Goal: Task Accomplishment & Management: Complete application form

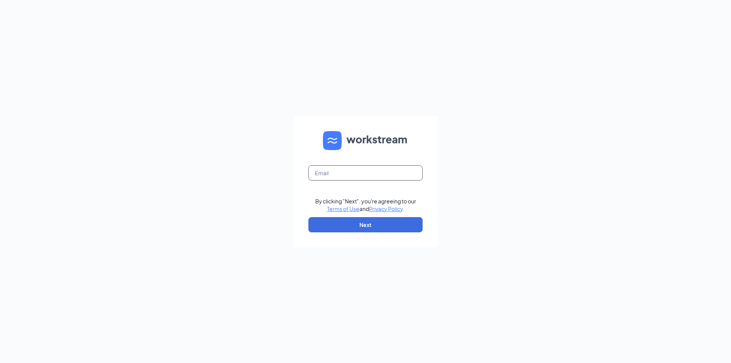
click at [342, 169] on input "text" at bounding box center [365, 172] width 114 height 15
type input "geeta12602@gmail.com"
click at [351, 225] on button "Next" at bounding box center [365, 224] width 114 height 15
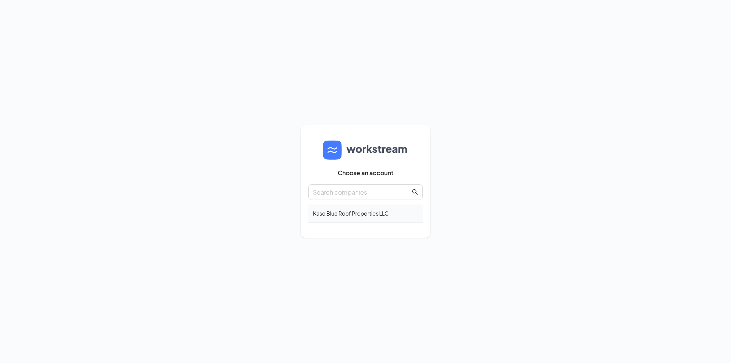
click at [360, 212] on div "Kase Blue Roof Properties LLC" at bounding box center [365, 213] width 114 height 18
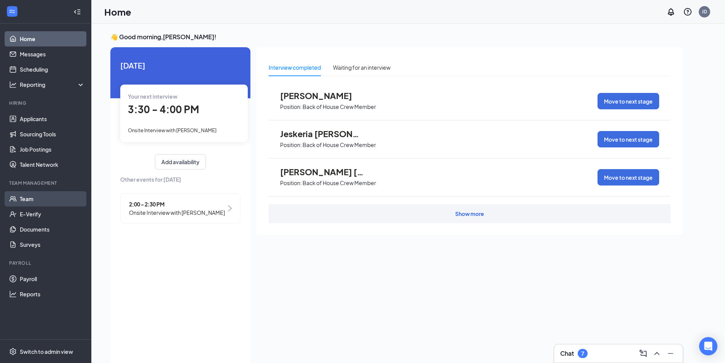
click at [30, 196] on link "Team" at bounding box center [52, 198] width 65 height 15
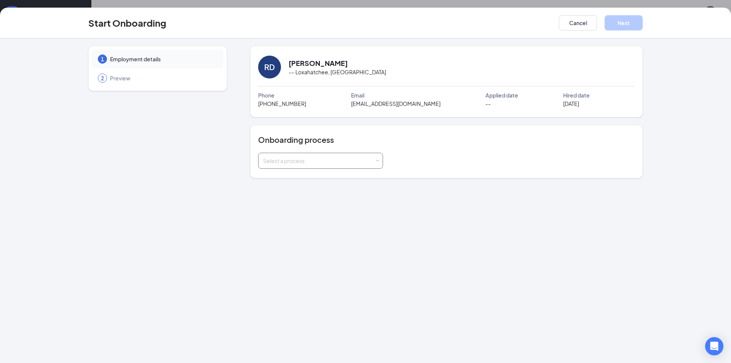
click at [375, 160] on div "Select a process" at bounding box center [320, 160] width 115 height 15
click at [305, 177] on span "Culver's - Team Member" at bounding box center [303, 176] width 84 height 7
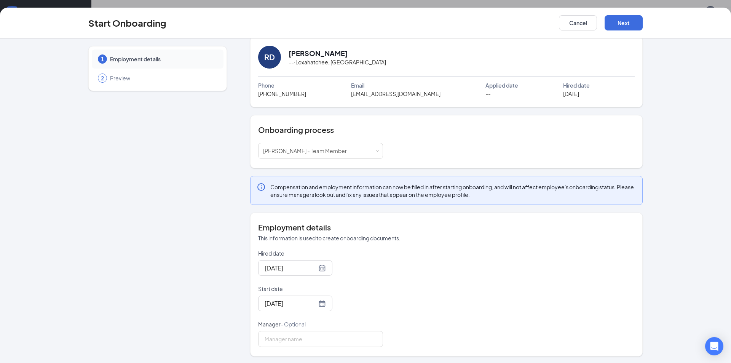
scroll to position [11, 0]
click at [282, 338] on input "Manager - Optional" at bounding box center [320, 338] width 125 height 16
type input "[PERSON_NAME]"
click at [624, 20] on button "Next" at bounding box center [624, 22] width 38 height 15
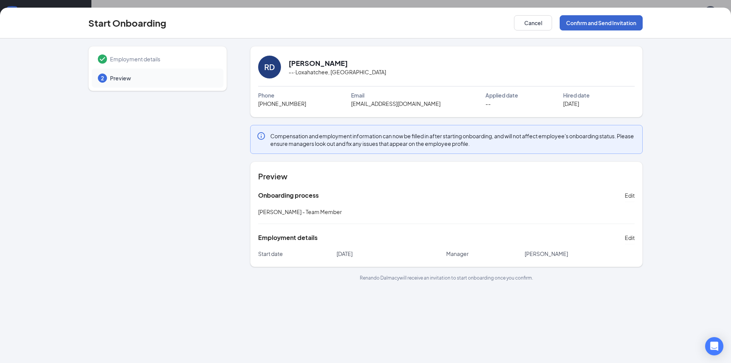
scroll to position [0, 0]
click at [628, 193] on span "Edit" at bounding box center [630, 196] width 10 height 8
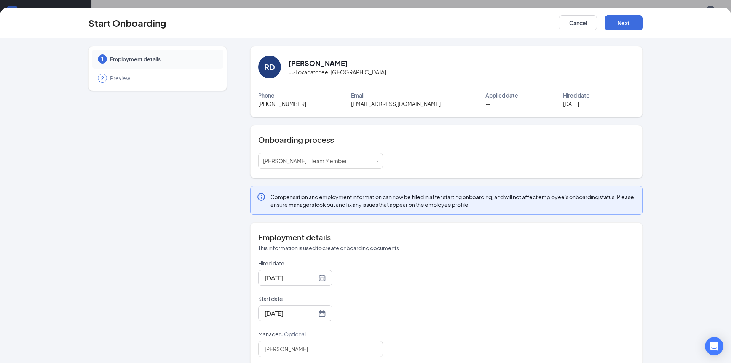
scroll to position [11, 0]
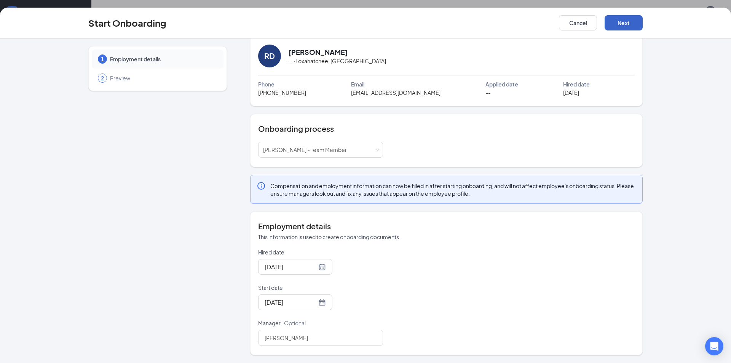
click at [621, 21] on button "Next" at bounding box center [624, 22] width 38 height 15
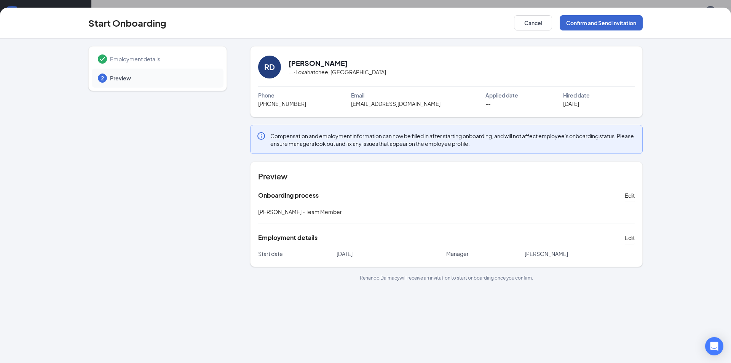
scroll to position [0, 0]
click at [621, 21] on button "Confirm and Send Invitation" at bounding box center [601, 22] width 83 height 15
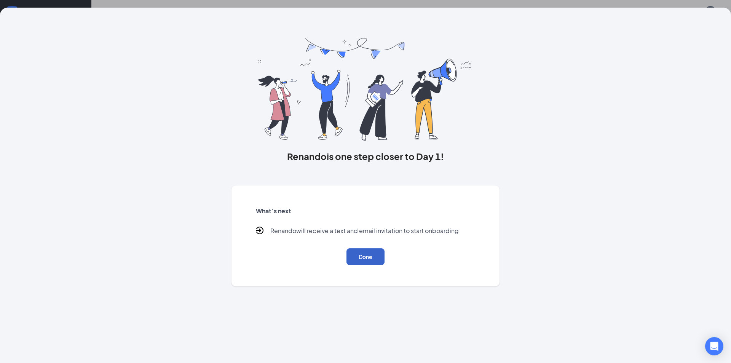
click at [361, 255] on button "Done" at bounding box center [366, 256] width 38 height 17
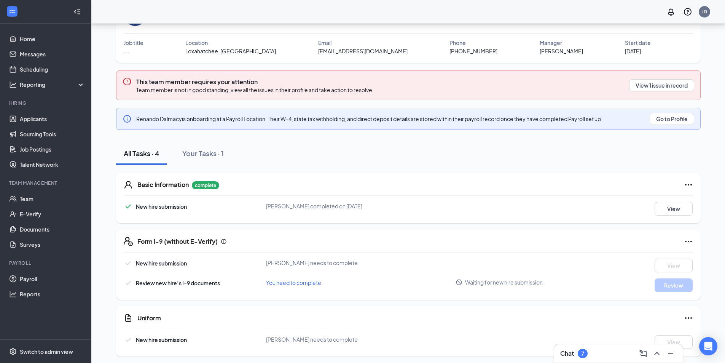
scroll to position [56, 0]
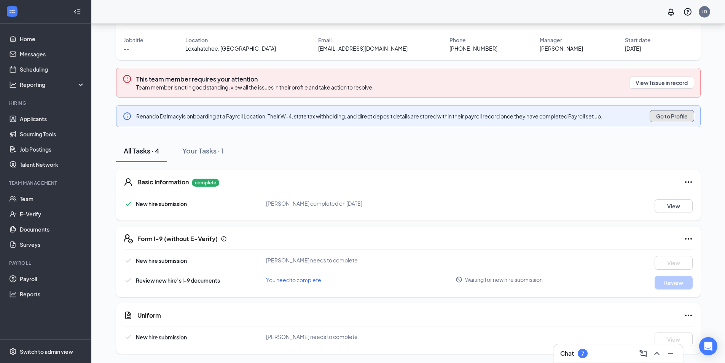
click at [682, 117] on button "Go to Profile" at bounding box center [672, 116] width 45 height 12
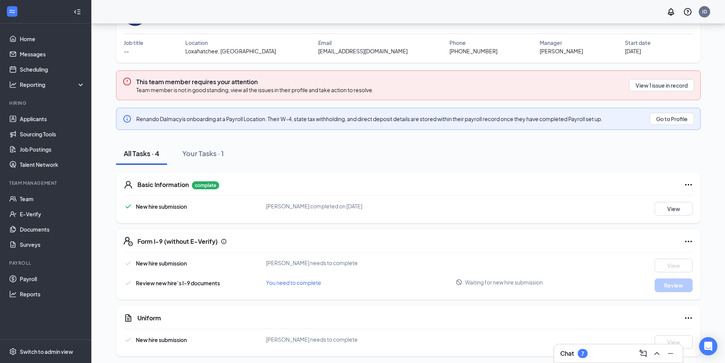
scroll to position [56, 0]
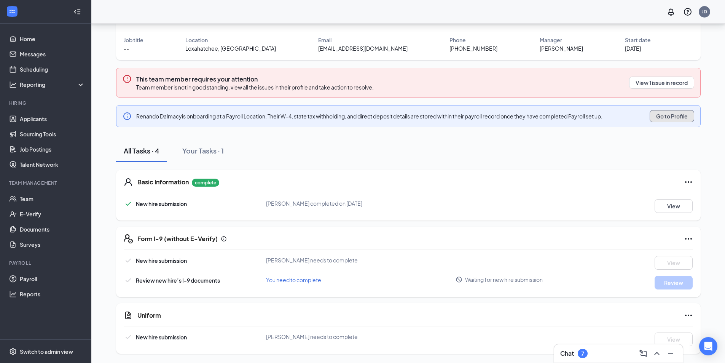
click at [666, 115] on button "Go to Profile" at bounding box center [672, 116] width 45 height 12
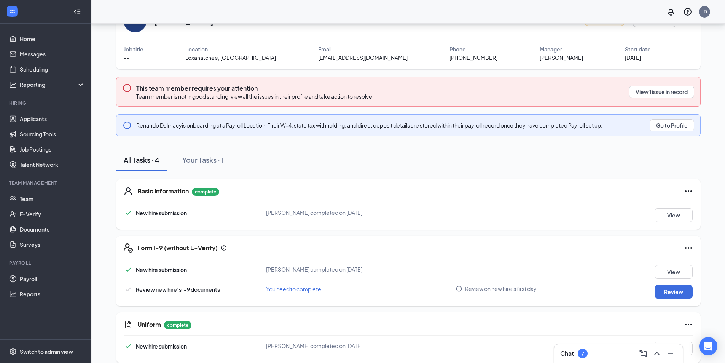
scroll to position [56, 0]
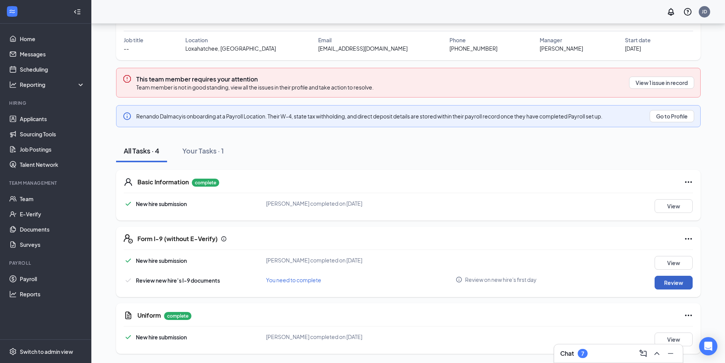
click at [682, 282] on button "Review" at bounding box center [674, 283] width 38 height 14
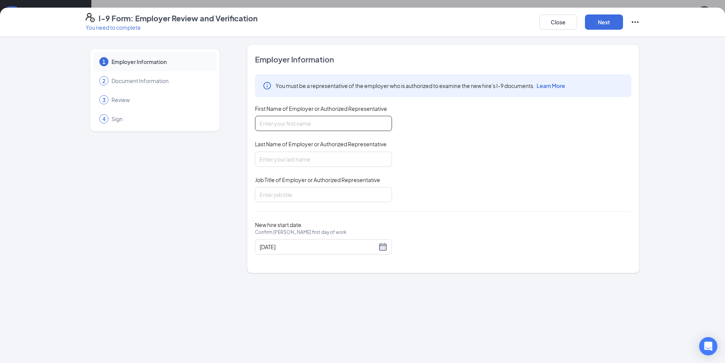
click at [302, 124] on input "First Name of Employer or Authorized Representative" at bounding box center [323, 123] width 137 height 15
type input "Jyotsana"
click at [300, 161] on input "Last Name of Employer or Authorized Representative" at bounding box center [323, 159] width 137 height 15
type input "Desai"
click at [341, 195] on input "Job Title of Employer or Authorized Representative" at bounding box center [323, 194] width 137 height 15
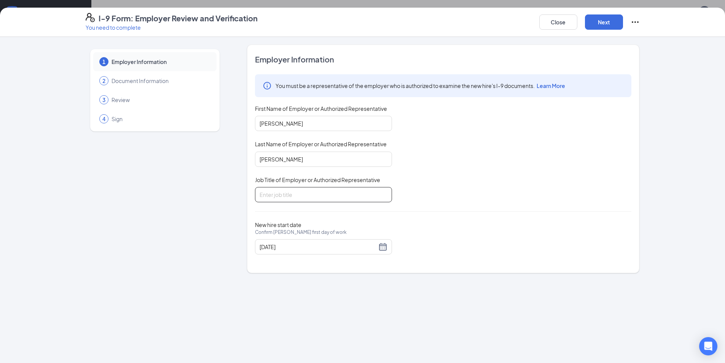
type input "General Manager"
click at [601, 21] on button "Next" at bounding box center [604, 21] width 38 height 15
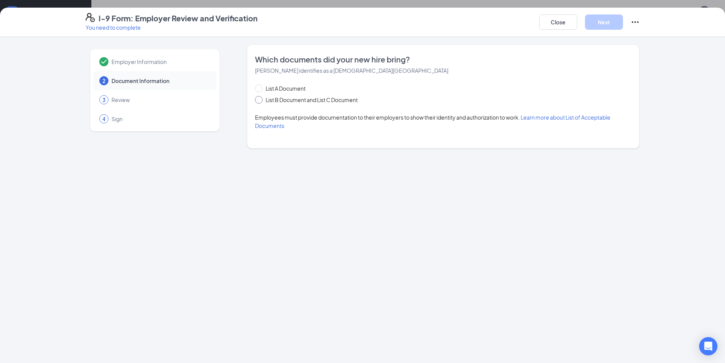
click at [259, 100] on input "List B Document and List C Document" at bounding box center [257, 98] width 5 height 5
radio input "true"
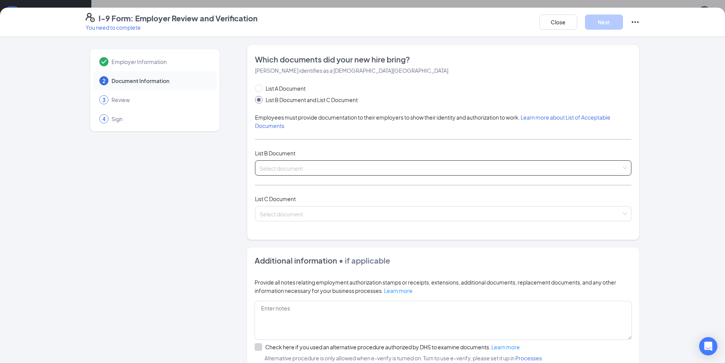
click at [553, 163] on input "search" at bounding box center [441, 166] width 362 height 11
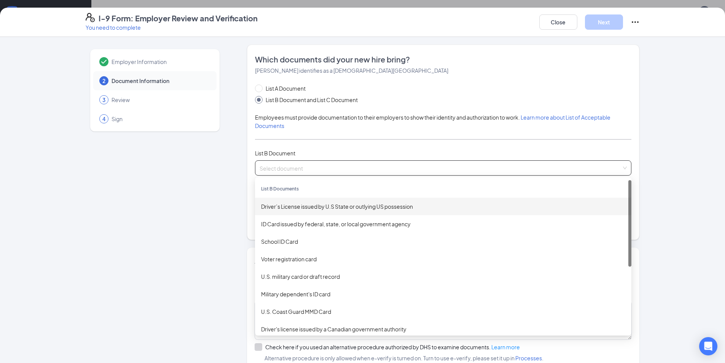
click at [378, 207] on div "Driver’s License issued by U.S State or outlying US possession" at bounding box center [443, 206] width 364 height 8
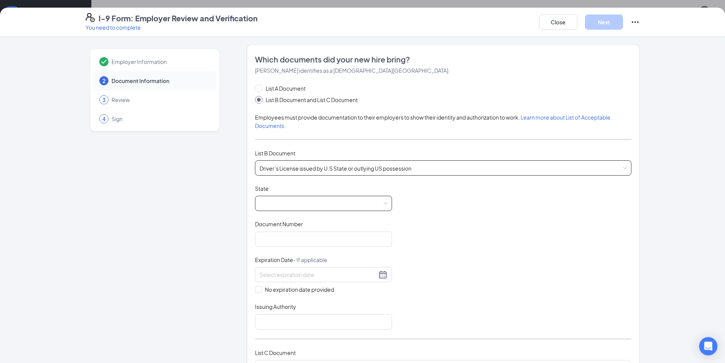
click at [366, 204] on span at bounding box center [324, 203] width 128 height 14
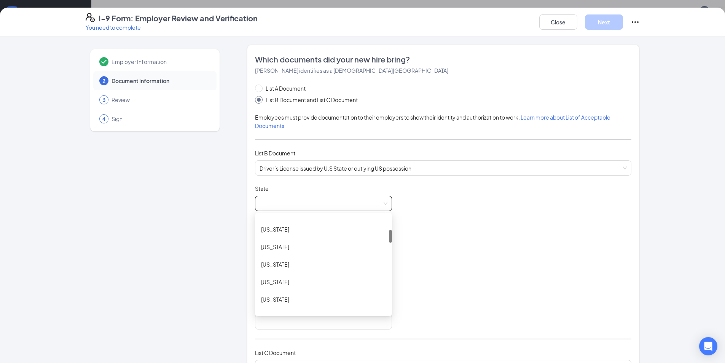
scroll to position [130, 0]
drag, startPoint x: 387, startPoint y: 224, endPoint x: 385, endPoint y: 240, distance: 16.9
click at [385, 240] on div "Connecticut Delaware District of Columbia Florida Georgia Guam Hawaii" at bounding box center [323, 264] width 137 height 97
click at [270, 270] on div "Florida" at bounding box center [323, 269] width 125 height 8
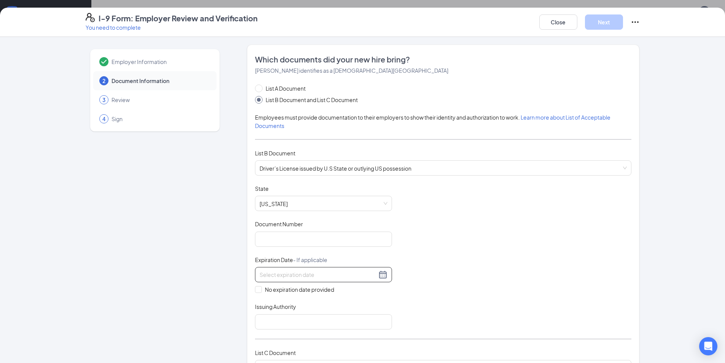
click at [286, 275] on input at bounding box center [318, 274] width 117 height 8
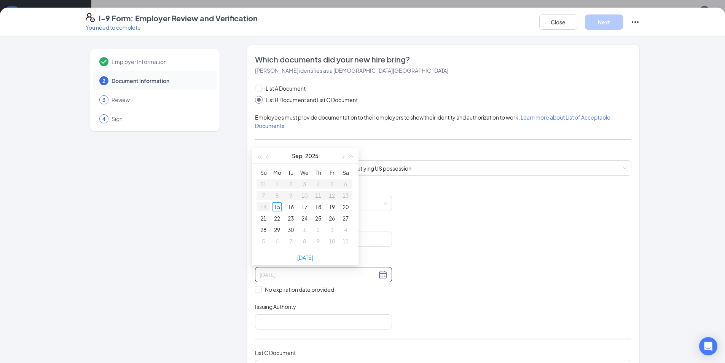
type input "09/20/2025"
click at [351, 156] on span "button" at bounding box center [352, 157] width 4 height 4
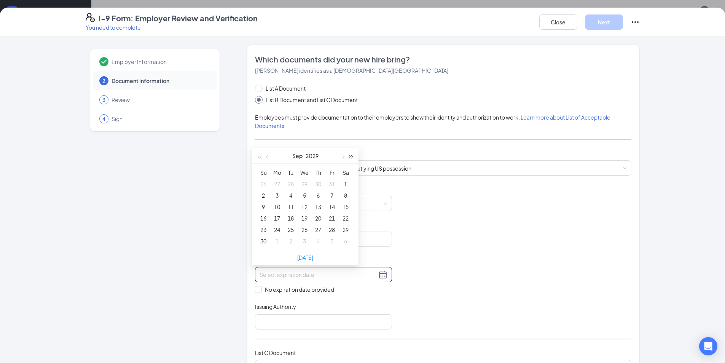
click at [351, 156] on span "button" at bounding box center [352, 157] width 4 height 4
click at [267, 159] on button "button" at bounding box center [268, 155] width 8 height 15
type input "08/29/2032"
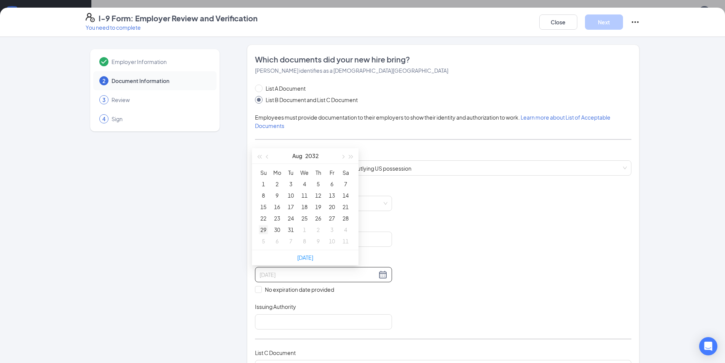
click at [264, 230] on div "29" at bounding box center [263, 229] width 9 height 9
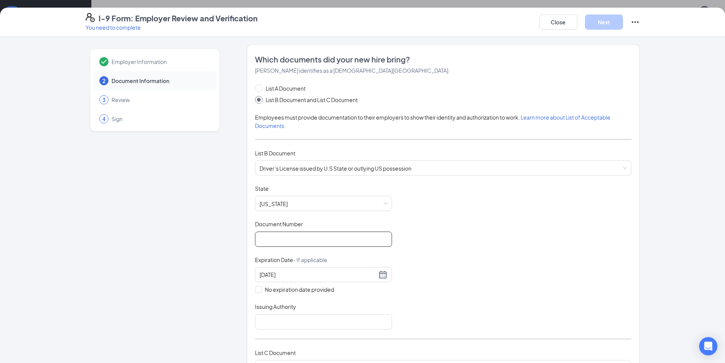
click at [353, 237] on input "Document Number" at bounding box center [323, 239] width 137 height 15
type input "D452-721-06-309-0"
click at [323, 324] on input "Issuing Authority" at bounding box center [323, 321] width 137 height 15
type input "Florida"
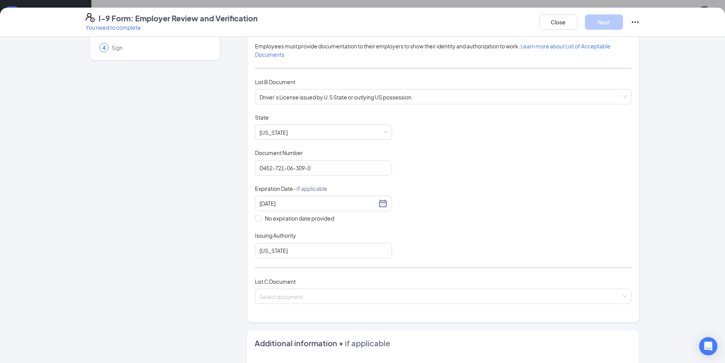
scroll to position [73, 0]
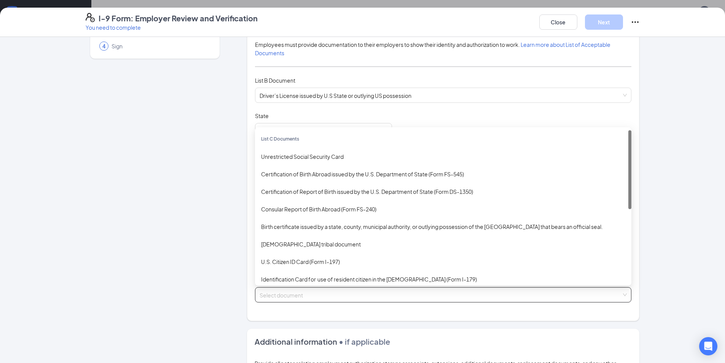
click at [303, 294] on input "search" at bounding box center [441, 293] width 362 height 11
click at [318, 157] on div "Unrestricted Social Security Card" at bounding box center [443, 156] width 364 height 8
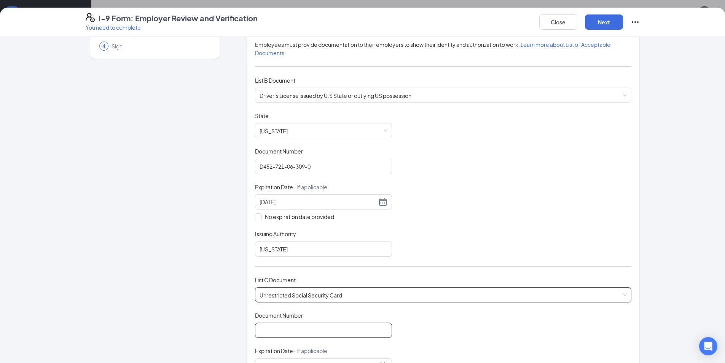
click at [317, 331] on input "Document Number" at bounding box center [323, 330] width 137 height 15
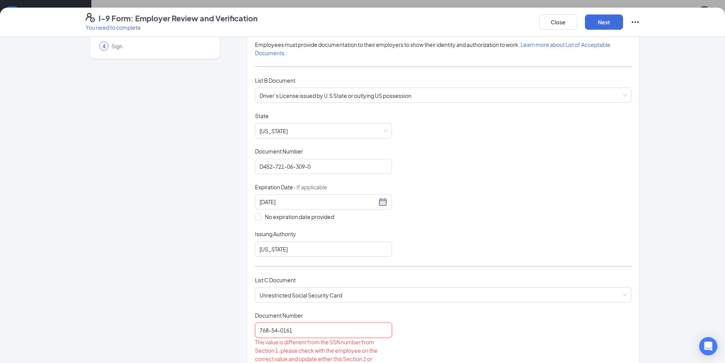
click at [277, 332] on input "768-54-0161" at bounding box center [323, 330] width 137 height 15
click at [268, 330] on input "768-540161" at bounding box center [323, 330] width 137 height 15
type input "768540161"
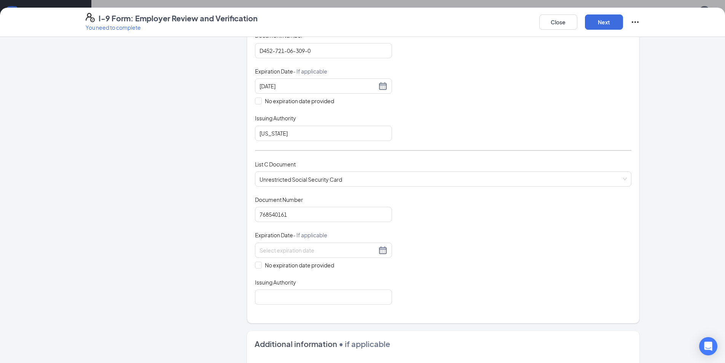
scroll to position [204, 0]
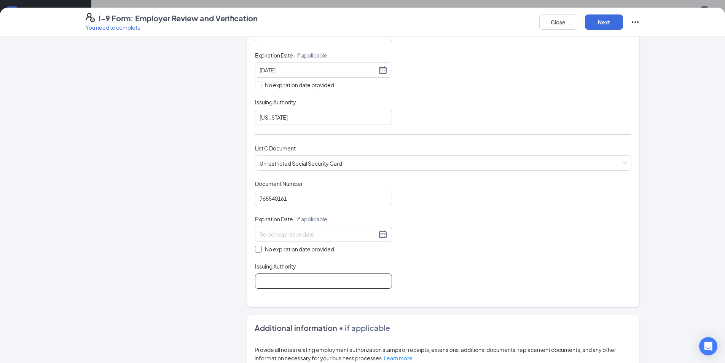
drag, startPoint x: 255, startPoint y: 248, endPoint x: 293, endPoint y: 275, distance: 46.7
click at [256, 250] on input "No expiration date provided" at bounding box center [257, 248] width 5 height 5
checkbox input "true"
click at [303, 281] on input "Issuing Authority" at bounding box center [323, 282] width 137 height 15
type input "Social Security"
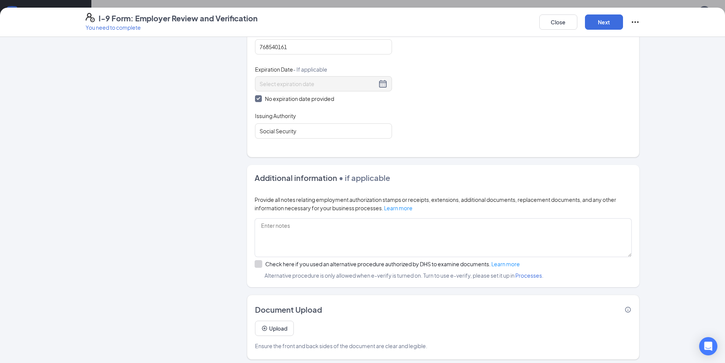
scroll to position [360, 0]
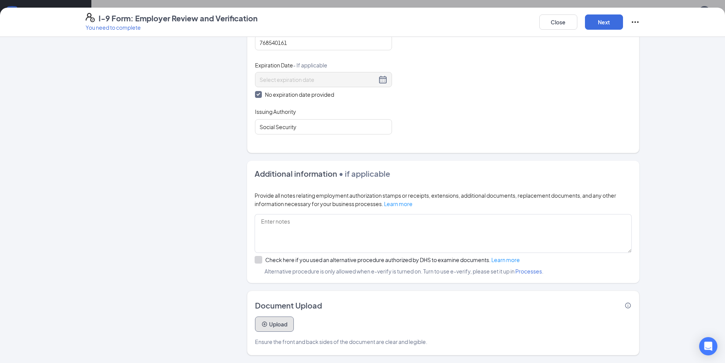
click at [276, 323] on button "Upload" at bounding box center [274, 323] width 39 height 15
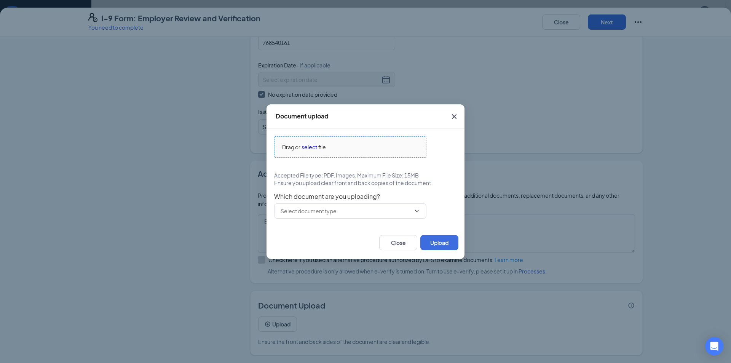
click at [384, 147] on div "Drag or select file" at bounding box center [351, 147] width 152 height 8
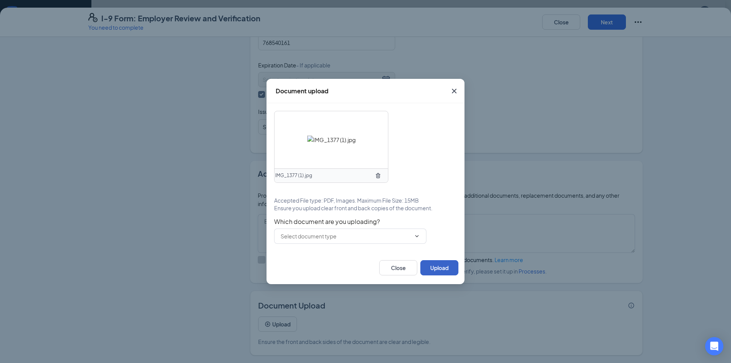
click at [436, 265] on button "Upload" at bounding box center [439, 267] width 38 height 15
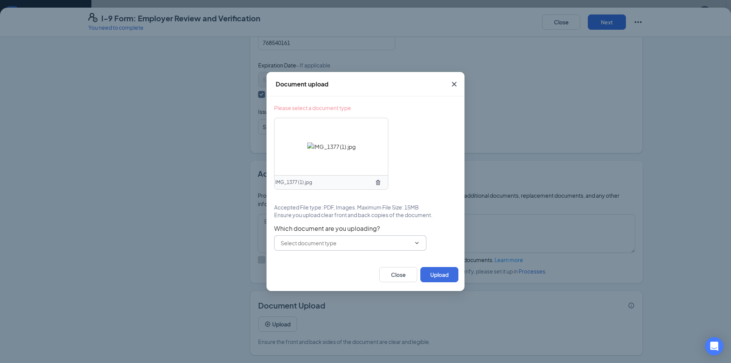
click at [417, 242] on icon "ChevronDown" at bounding box center [417, 243] width 6 height 6
click at [416, 242] on icon "ChevronDown" at bounding box center [416, 243] width 3 height 2
click at [439, 274] on button "Upload" at bounding box center [439, 274] width 38 height 15
click at [416, 243] on icon "ChevronDown" at bounding box center [417, 243] width 6 height 6
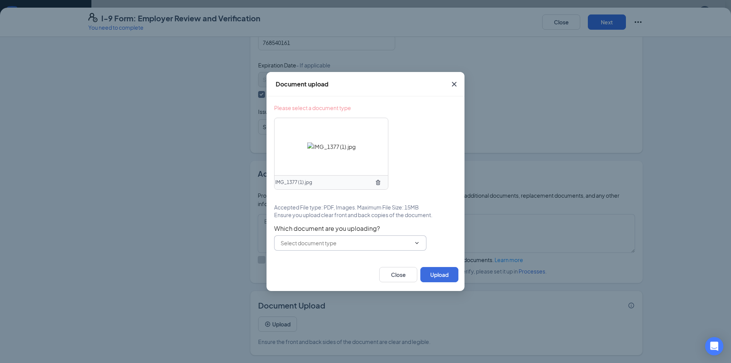
click at [417, 243] on icon "ChevronDown" at bounding box center [416, 243] width 3 height 2
click at [400, 278] on button "Close" at bounding box center [398, 274] width 38 height 15
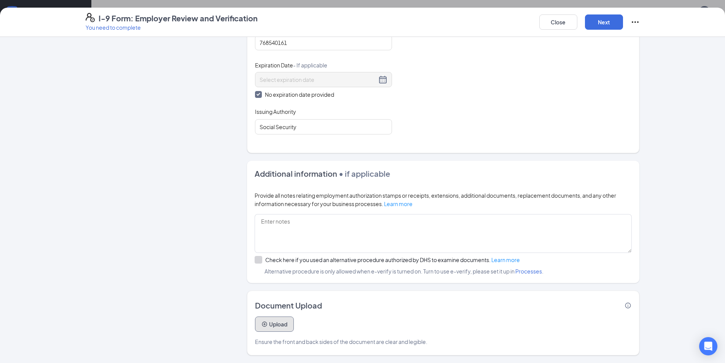
click at [273, 323] on button "Upload" at bounding box center [274, 323] width 39 height 15
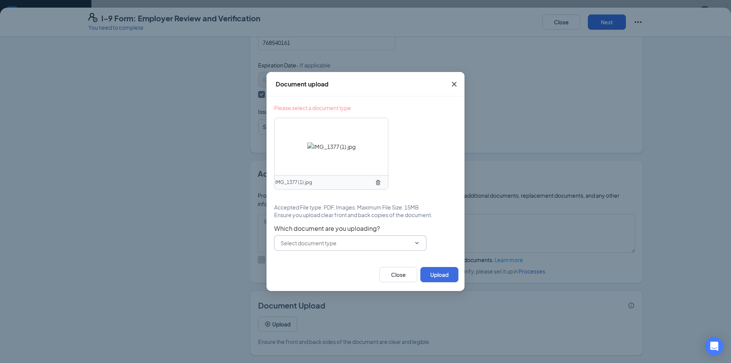
click at [416, 242] on icon "ChevronDown" at bounding box center [417, 243] width 6 height 6
click at [440, 274] on button "Upload" at bounding box center [439, 274] width 38 height 15
click at [441, 271] on button "Upload" at bounding box center [439, 274] width 38 height 15
drag, startPoint x: 456, startPoint y: 81, endPoint x: 468, endPoint y: 81, distance: 11.4
click at [456, 81] on icon "Cross" at bounding box center [454, 84] width 9 height 9
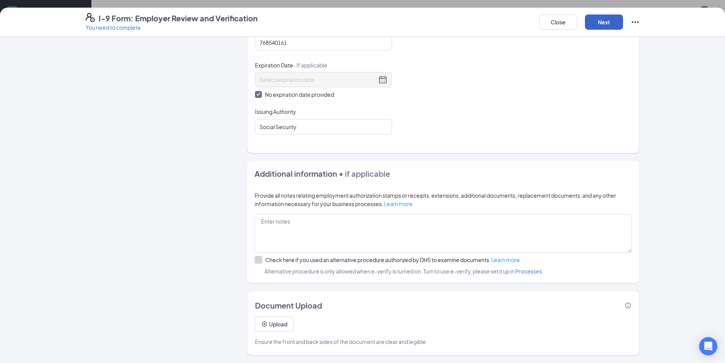
click at [602, 23] on button "Next" at bounding box center [604, 21] width 38 height 15
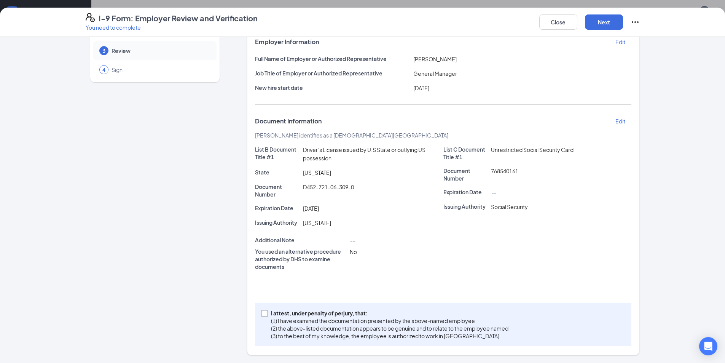
drag, startPoint x: 261, startPoint y: 313, endPoint x: 299, endPoint y: 324, distance: 38.7
click at [262, 313] on input "I attest, under penalty of perjury, that: (1) I have examined the documentation…" at bounding box center [263, 312] width 5 height 5
checkbox input "true"
click at [605, 21] on button "Next" at bounding box center [604, 21] width 38 height 15
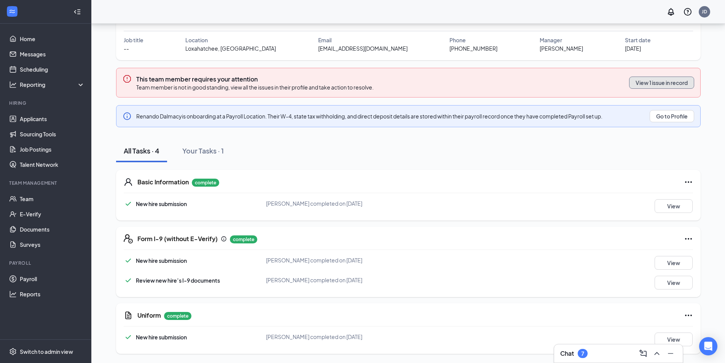
click at [666, 82] on button "View 1 issue in record" at bounding box center [661, 83] width 65 height 12
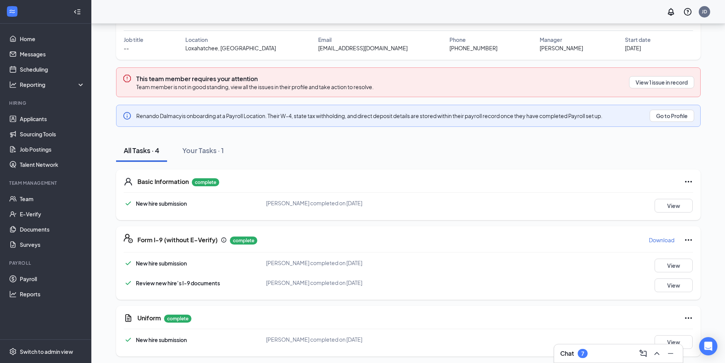
scroll to position [59, 0]
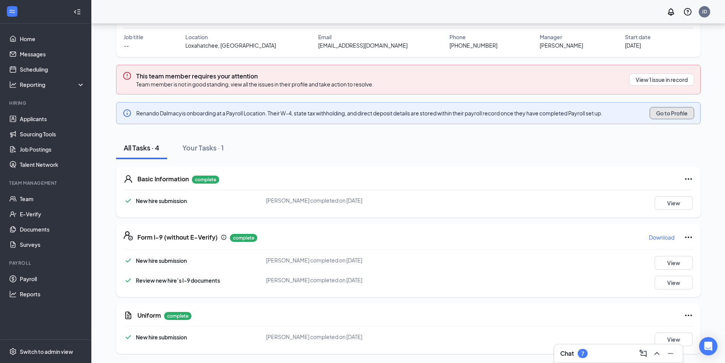
click at [676, 111] on button "Go to Profile" at bounding box center [672, 113] width 45 height 12
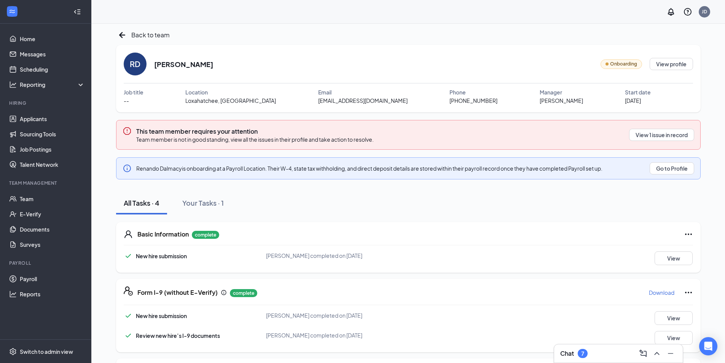
scroll to position [9, 0]
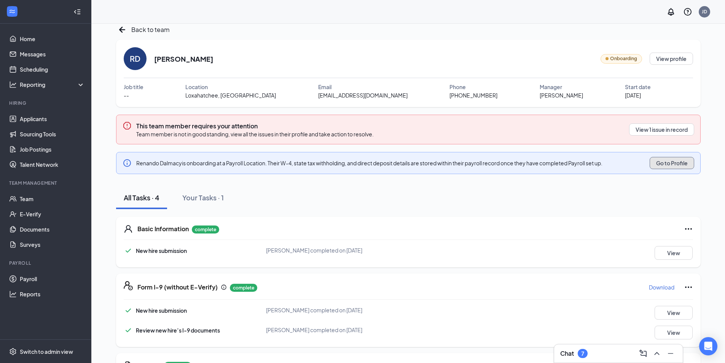
click at [668, 161] on button "Go to Profile" at bounding box center [672, 163] width 45 height 12
